Goal: Find specific page/section: Find specific page/section

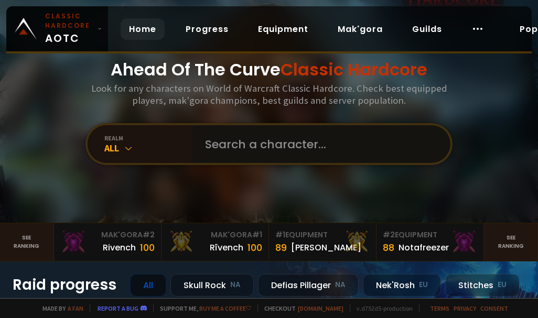
click at [219, 158] on input "text" at bounding box center [318, 144] width 239 height 38
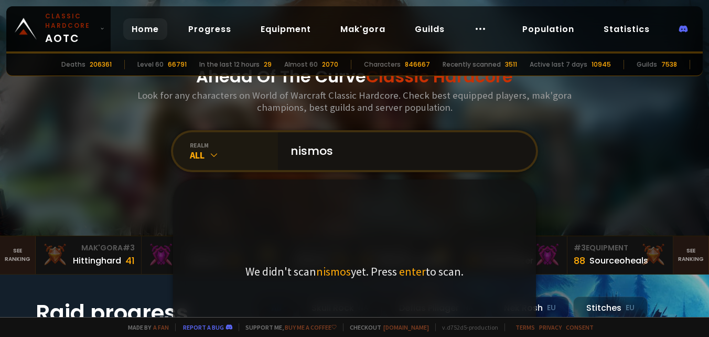
type input "nismos"
click at [221, 154] on div "All" at bounding box center [234, 155] width 88 height 12
click at [209, 158] on icon at bounding box center [214, 154] width 10 height 10
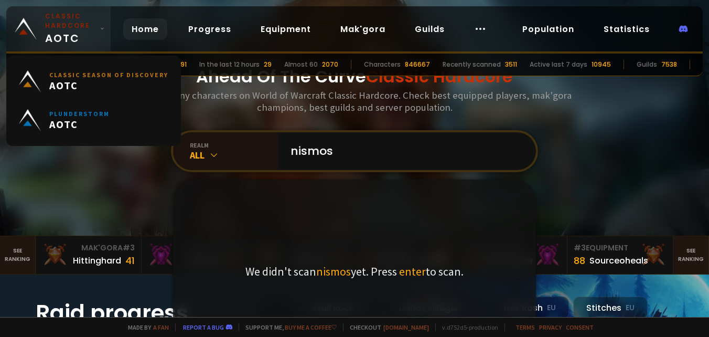
click at [90, 22] on small "Classic Hardcore" at bounding box center [70, 21] width 51 height 19
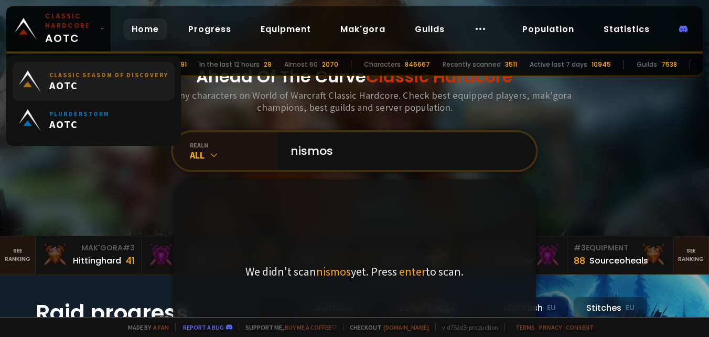
click at [91, 74] on small "Classic Season of Discovery" at bounding box center [108, 75] width 119 height 8
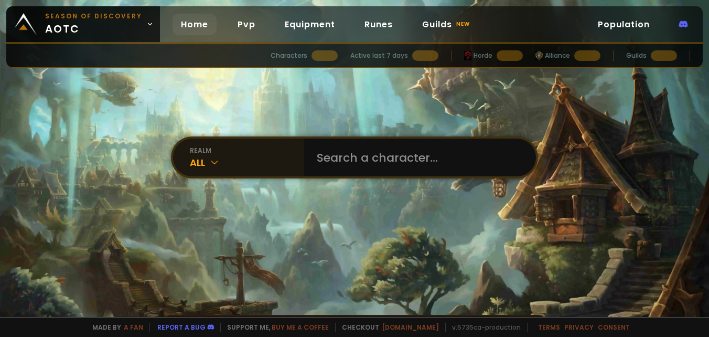
click at [211, 155] on div "All" at bounding box center [247, 162] width 114 height 14
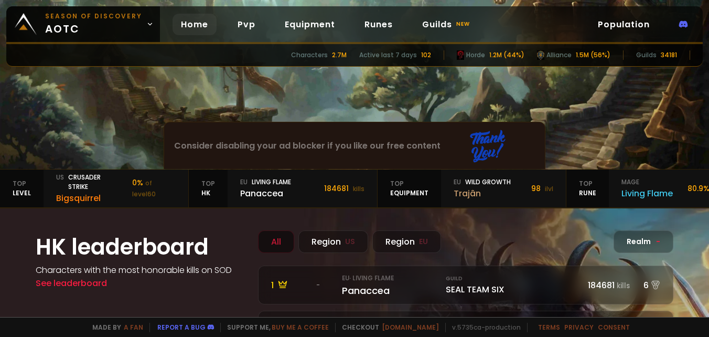
scroll to position [105, 0]
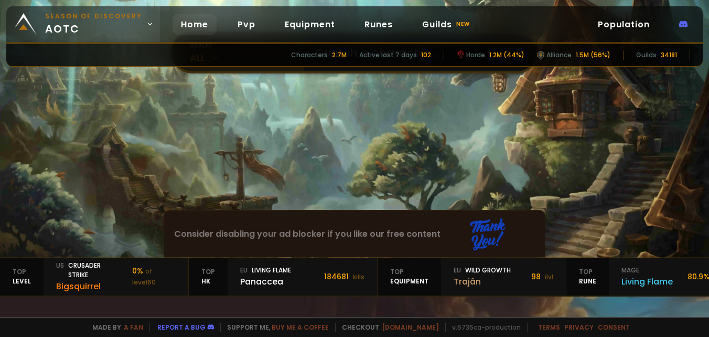
click at [132, 29] on span "Season of Discovery aotc" at bounding box center [93, 24] width 97 height 25
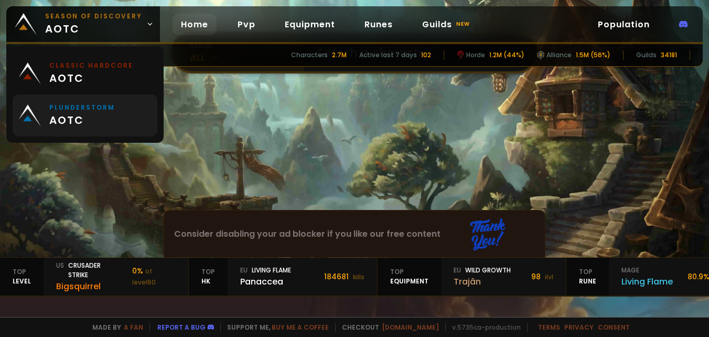
click at [105, 119] on span "aotc" at bounding box center [82, 120] width 66 height 16
